Goal: Information Seeking & Learning: Check status

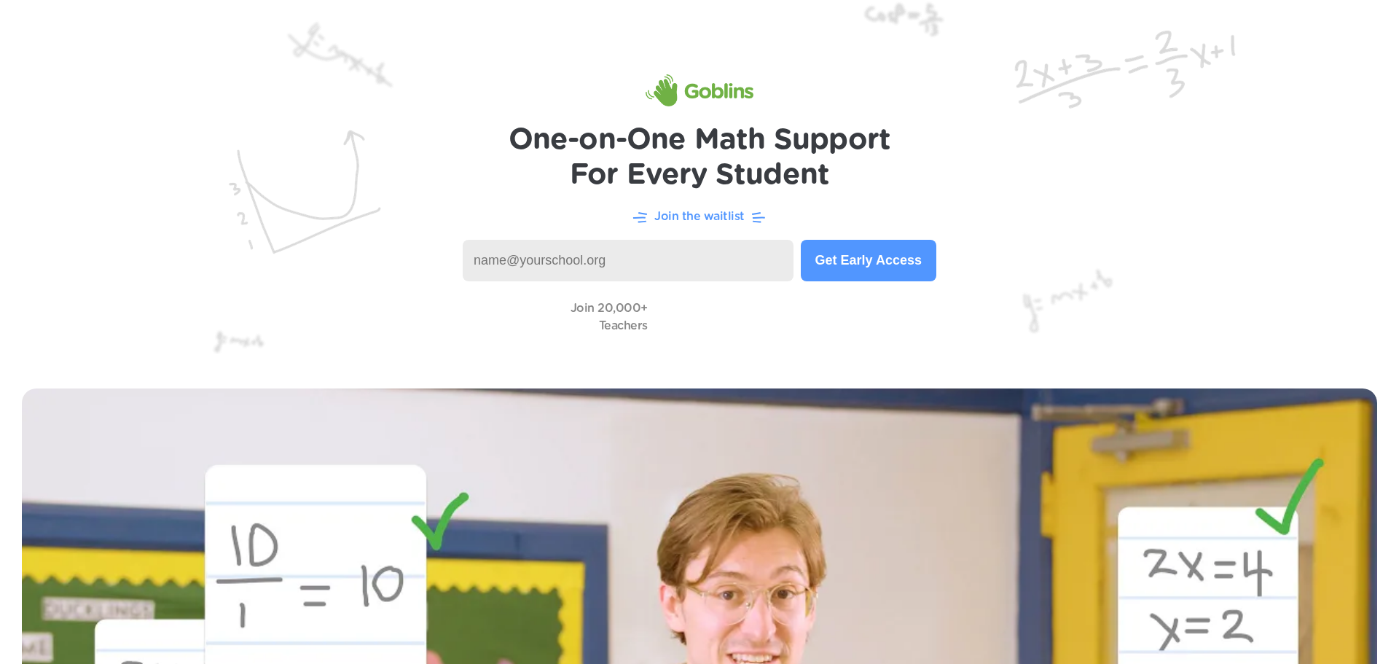
click at [601, 251] on input at bounding box center [628, 261] width 331 height 42
type input "npascarellla@rsu48.org"
click at [551, 252] on input at bounding box center [624, 261] width 322 height 42
type input "ssimmons@rsu48.org"
click at [856, 255] on button "Check Your Status" at bounding box center [864, 261] width 144 height 42
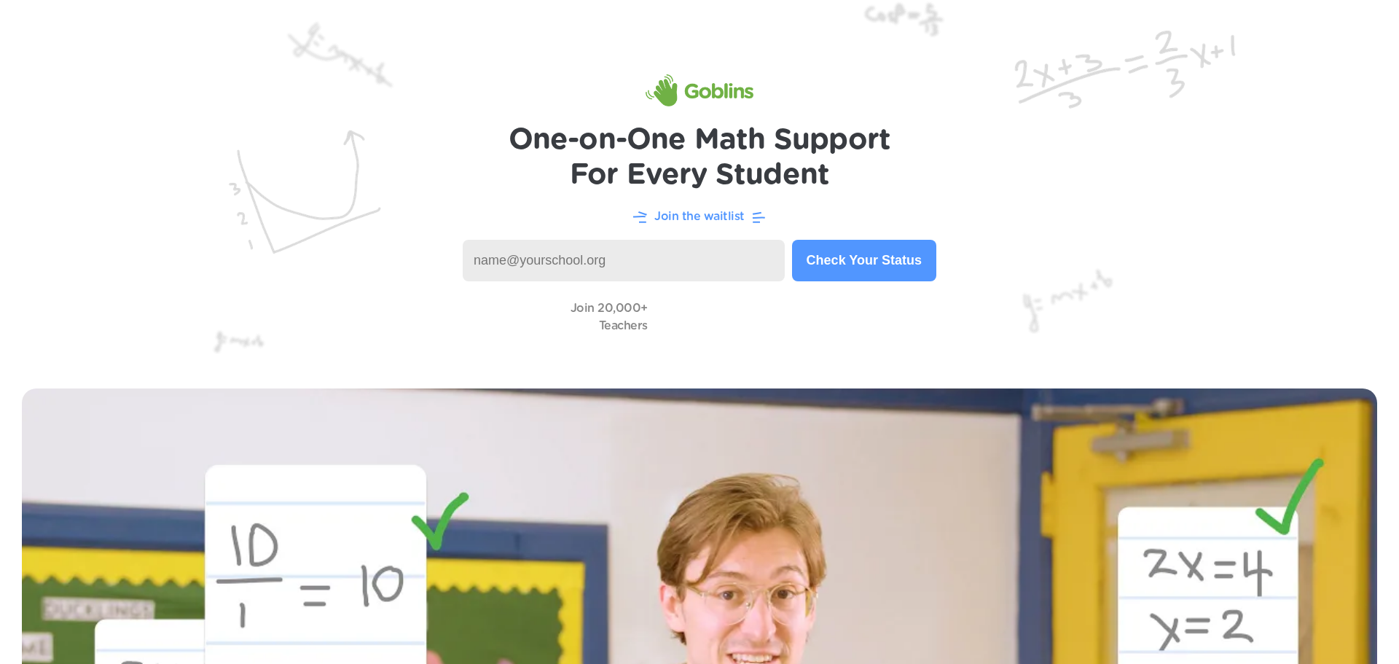
click at [555, 272] on input at bounding box center [624, 261] width 322 height 42
type input "[EMAIL_ADDRESS][DOMAIN_NAME]"
click at [852, 270] on button "Check Your Status" at bounding box center [864, 261] width 144 height 42
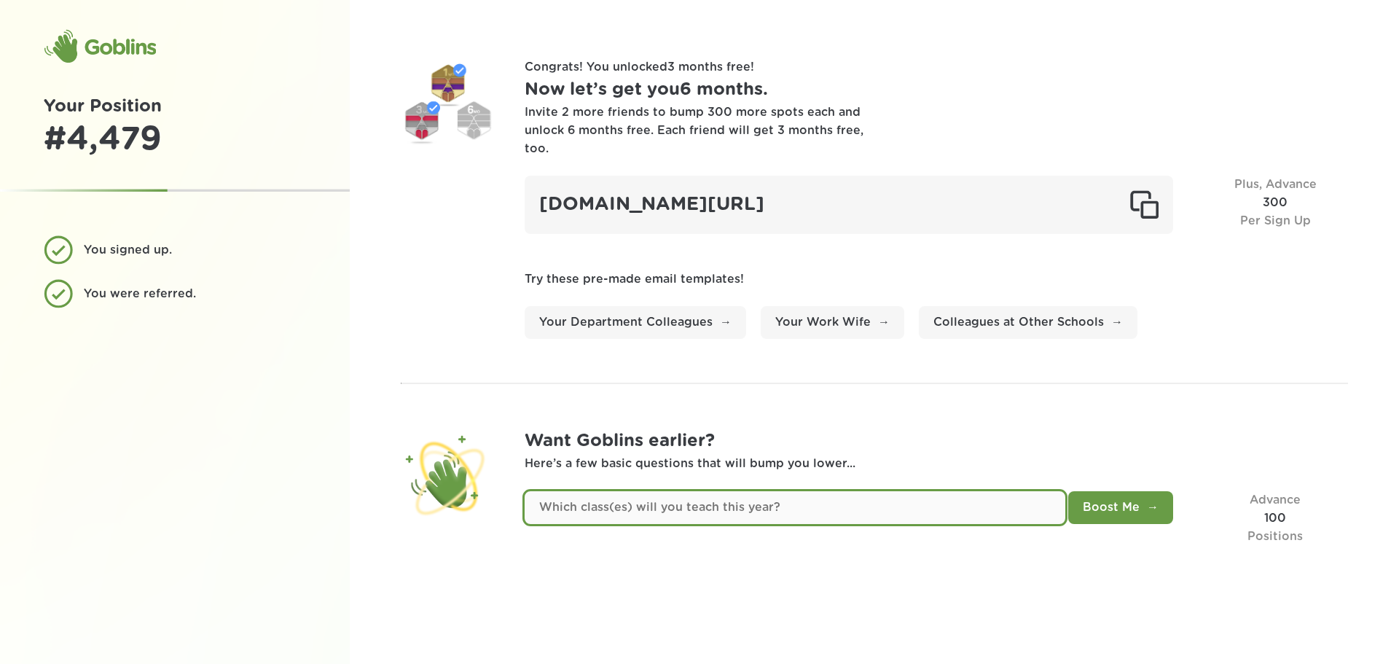
click at [848, 491] on input "text" at bounding box center [794, 507] width 541 height 33
